Goal: Navigation & Orientation: Understand site structure

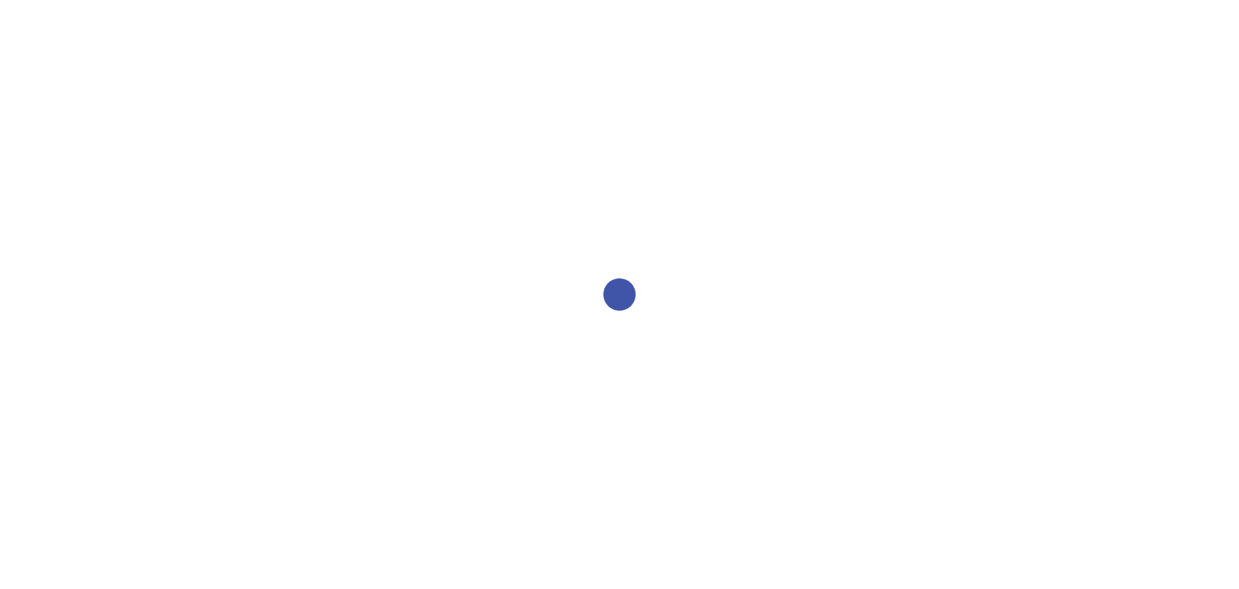
select select "2bed604d-1099-4043-b1bc-2365e8740244"
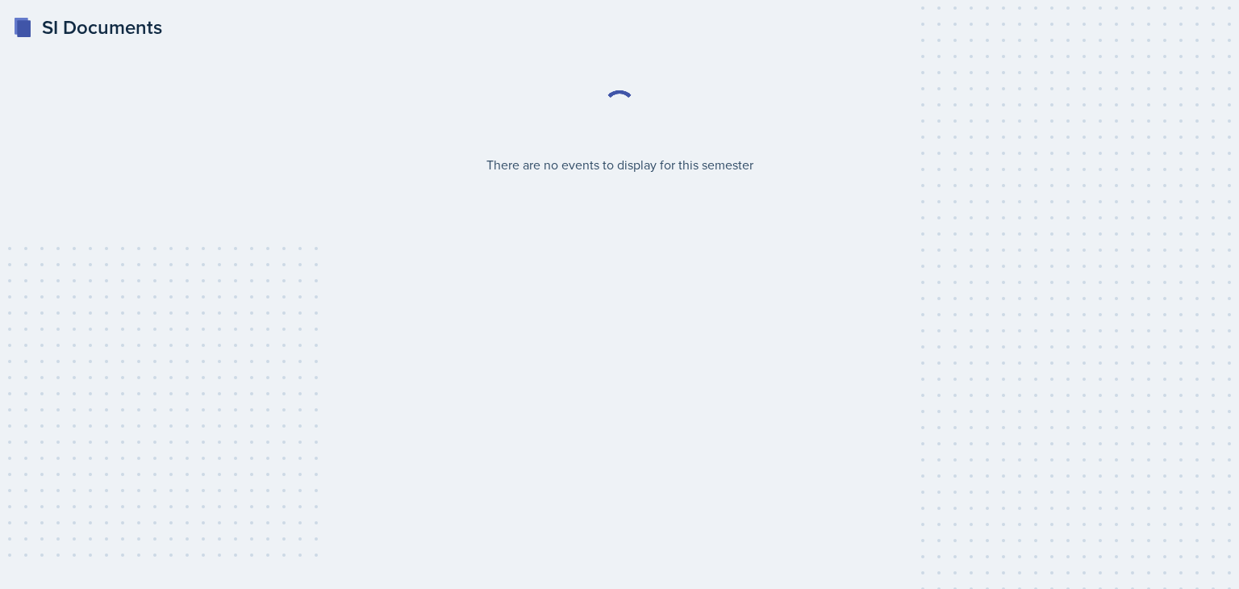
select select "2bed604d-1099-4043-b1bc-2365e8740244"
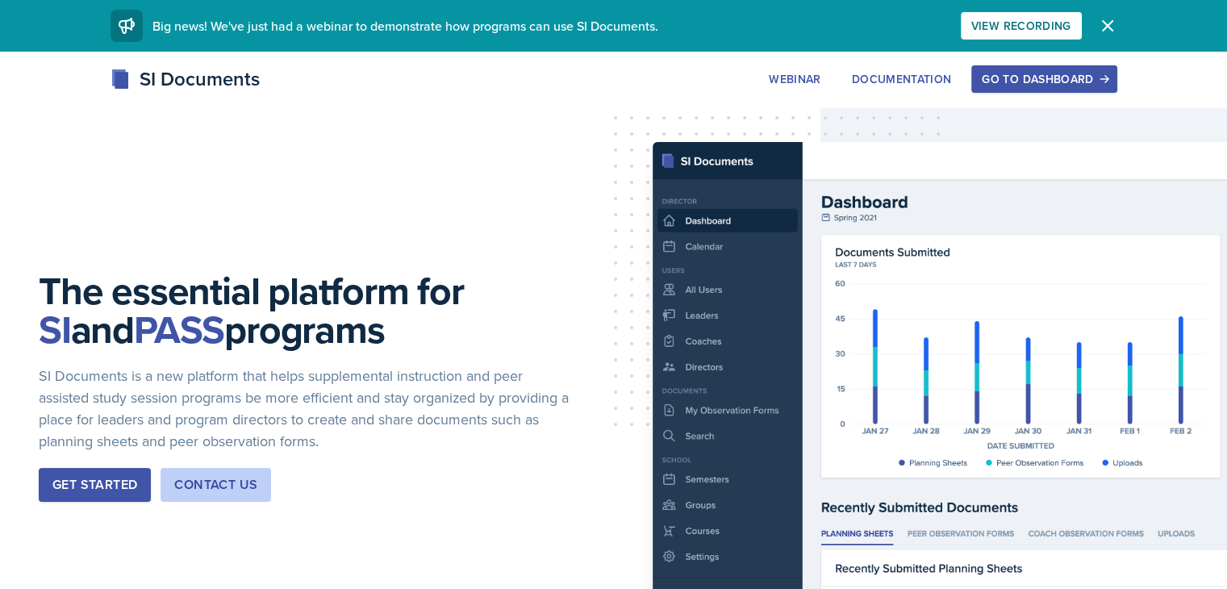
click at [1106, 85] on div "Go to Dashboard" at bounding box center [1043, 79] width 124 height 13
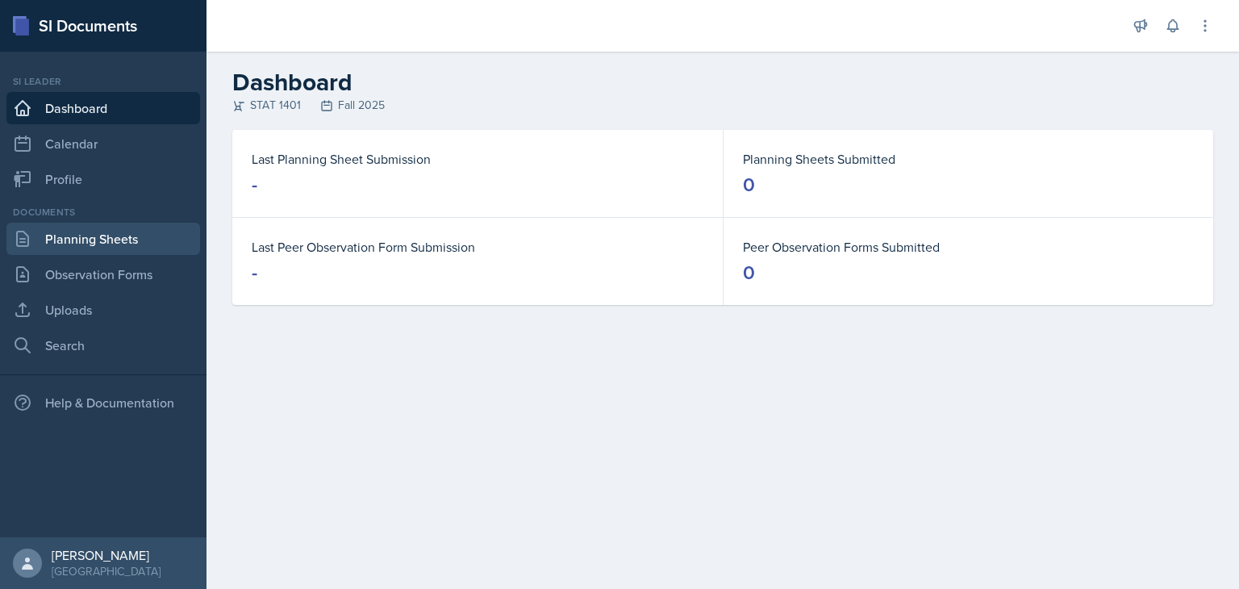
click at [117, 236] on link "Planning Sheets" at bounding box center [103, 239] width 194 height 32
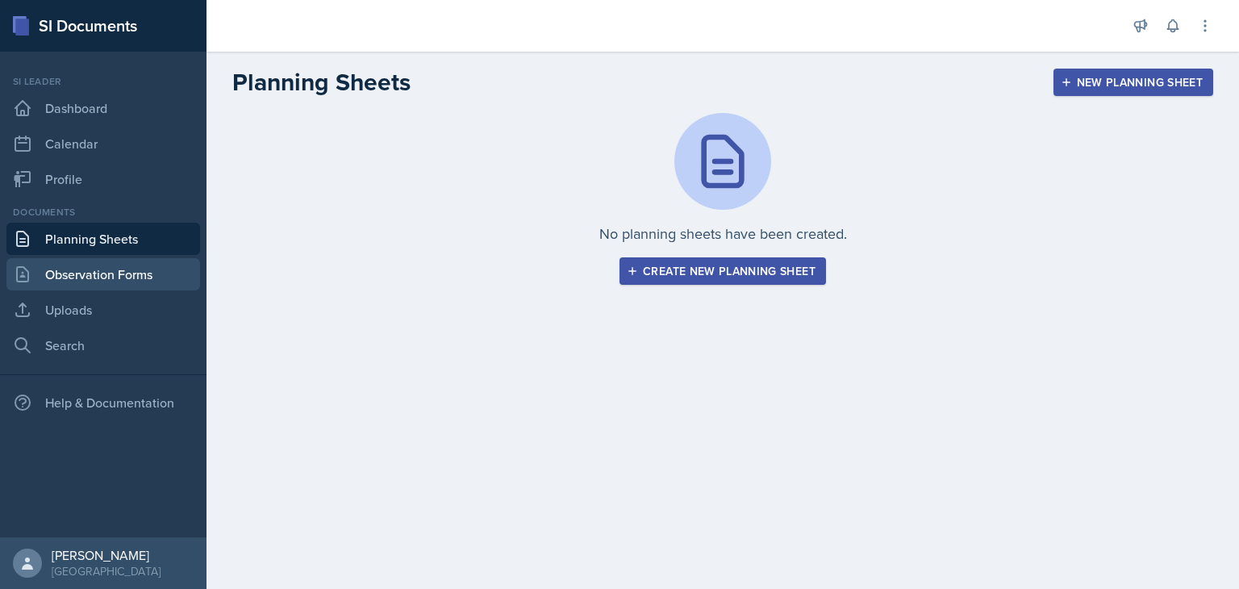
click at [126, 262] on link "Observation Forms" at bounding box center [103, 274] width 194 height 32
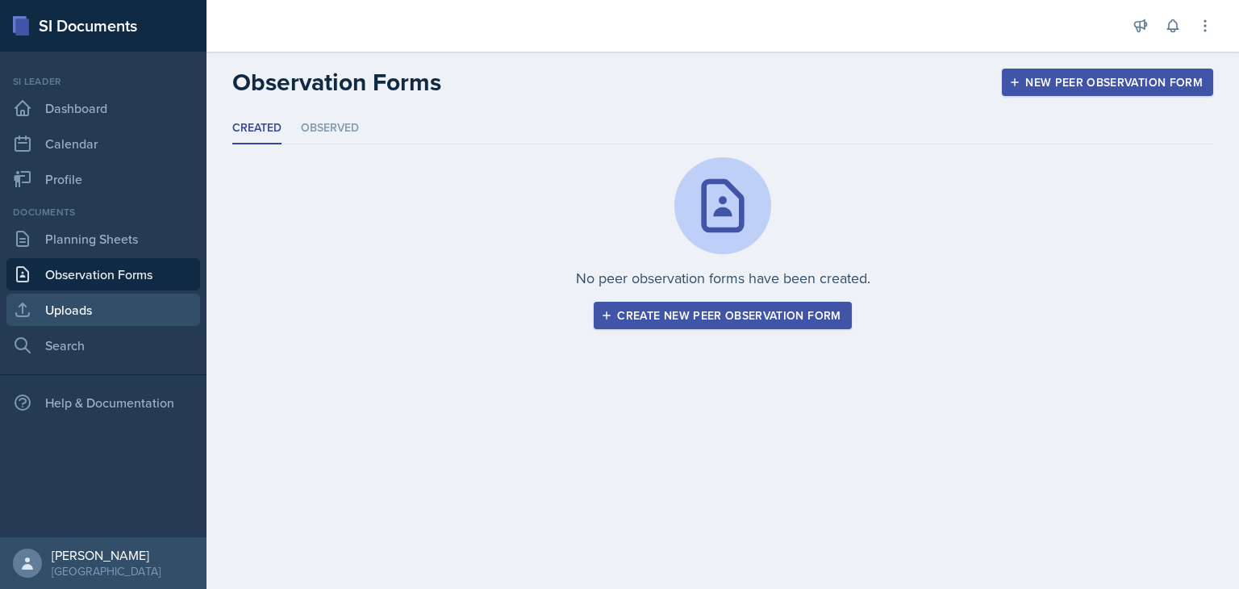
click at [123, 307] on link "Uploads" at bounding box center [103, 310] width 194 height 32
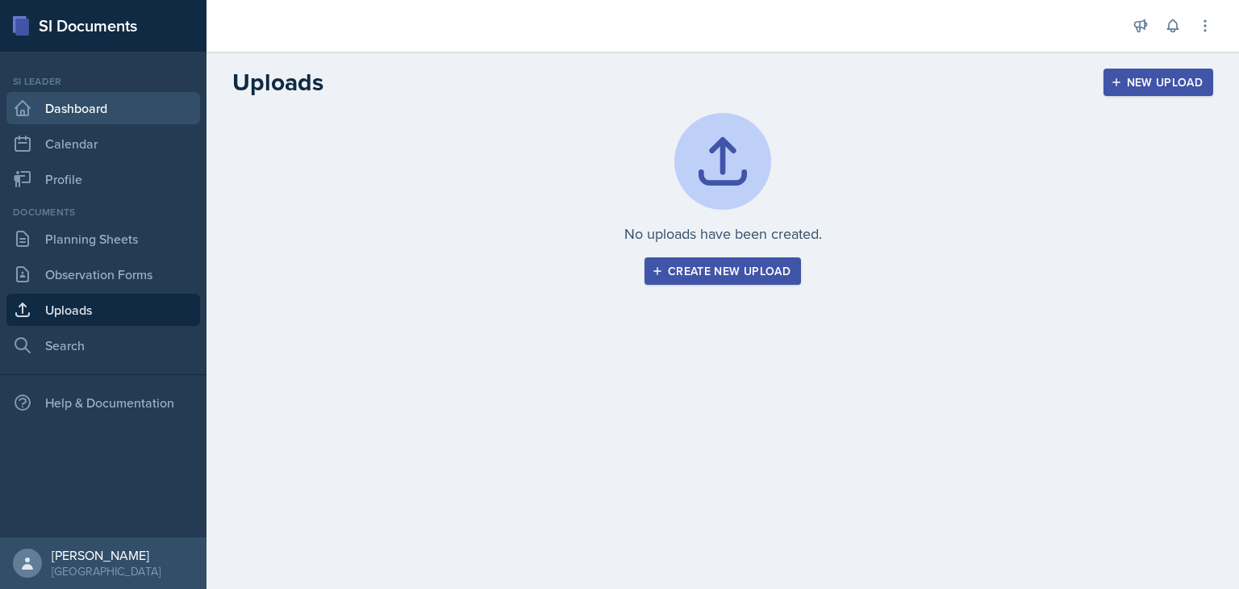
click at [110, 107] on link "Dashboard" at bounding box center [103, 108] width 194 height 32
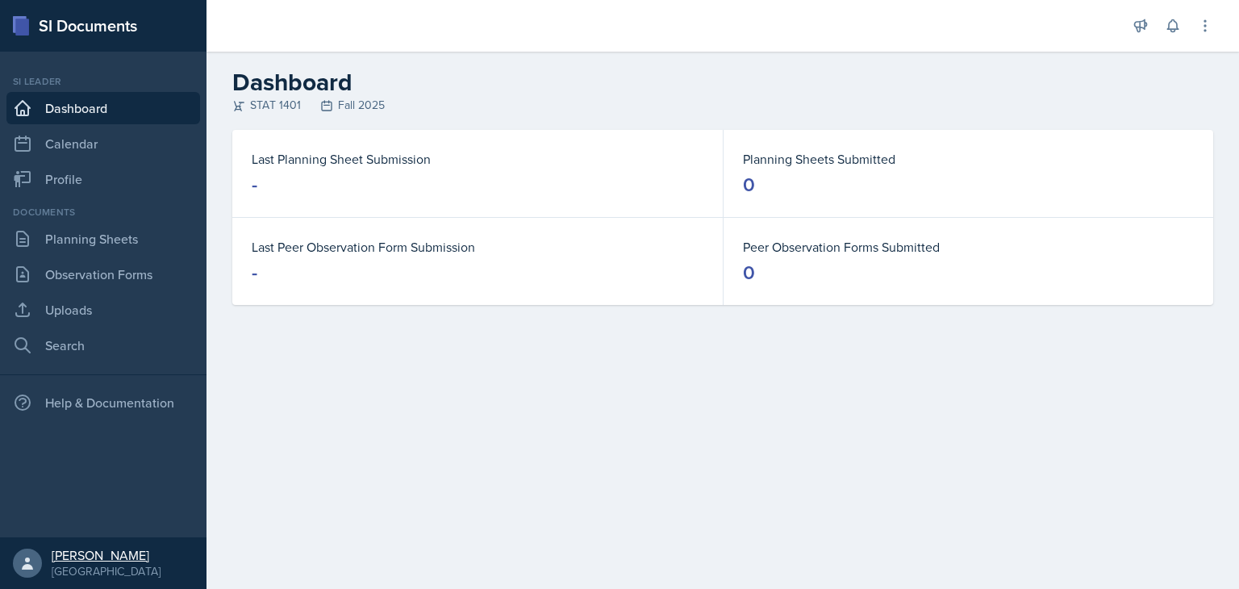
click at [92, 561] on div "Aissa Sylla" at bounding box center [106, 555] width 109 height 16
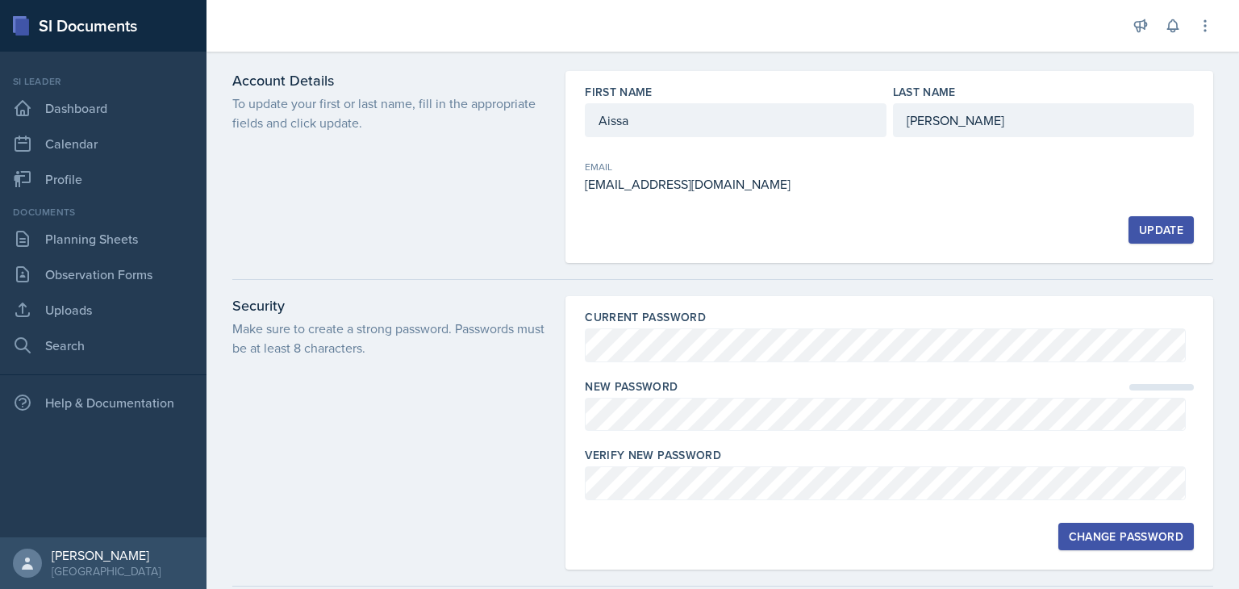
scroll to position [29, 0]
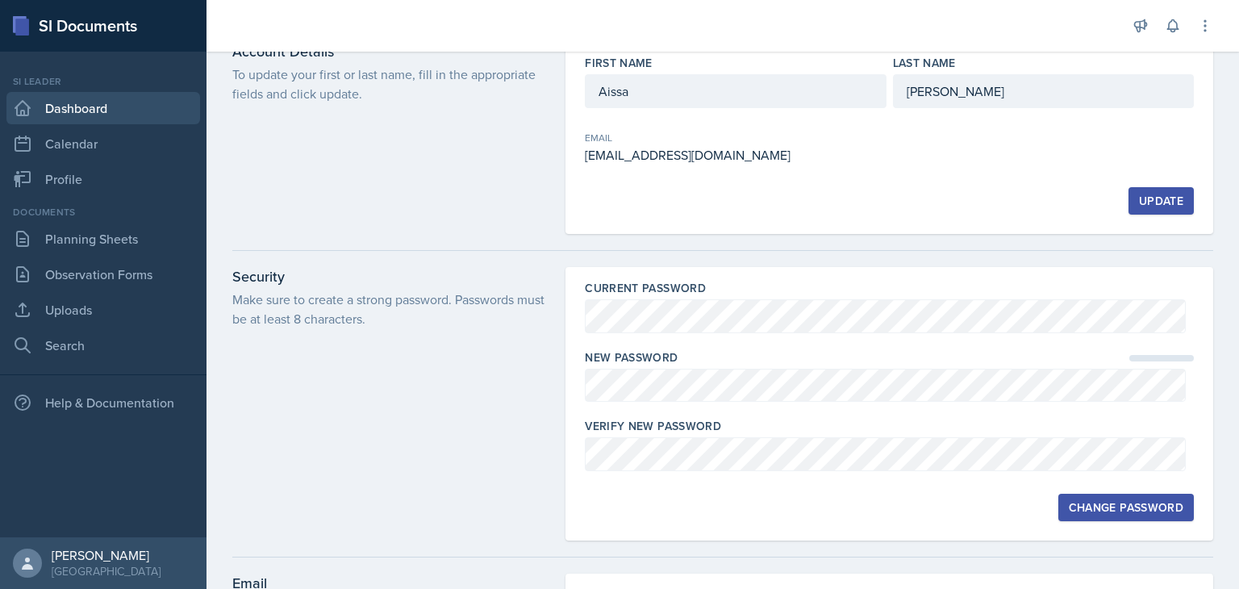
click at [90, 98] on link "Dashboard" at bounding box center [103, 108] width 194 height 32
